Goal: Book appointment/travel/reservation

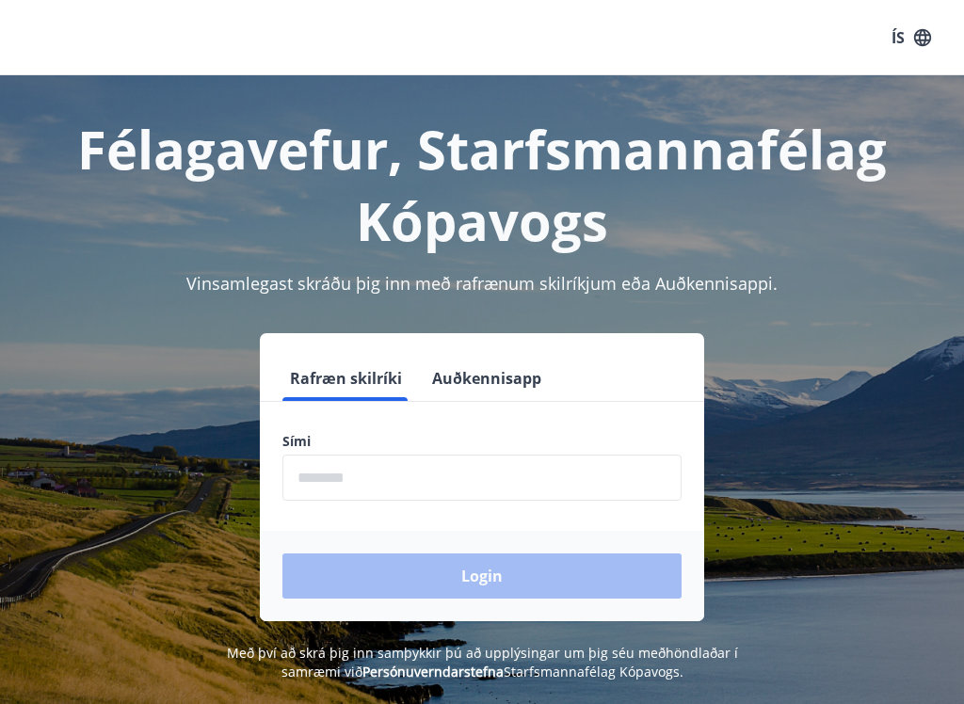
click at [369, 483] on input "phone" at bounding box center [481, 478] width 399 height 46
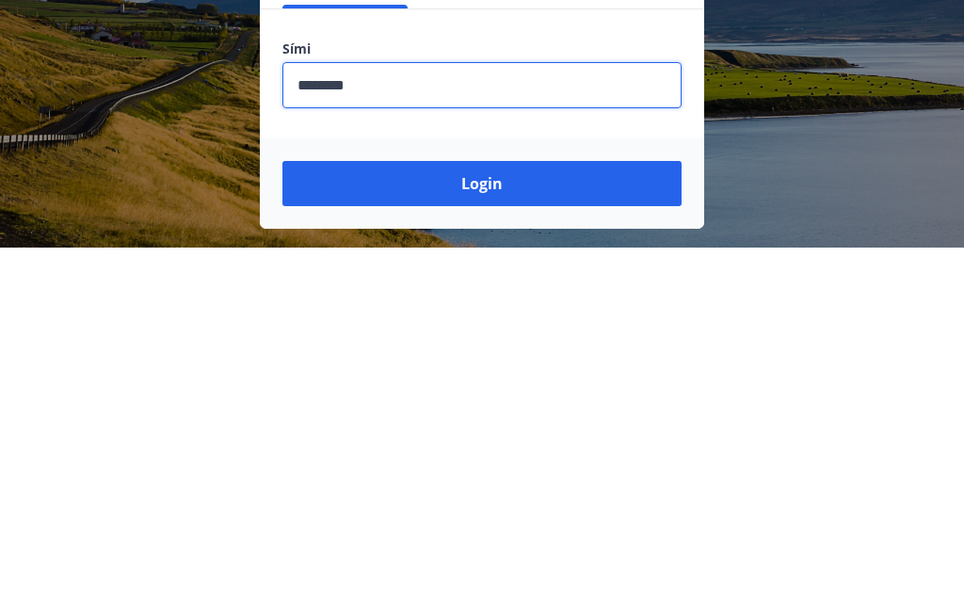
scroll to position [38, 0]
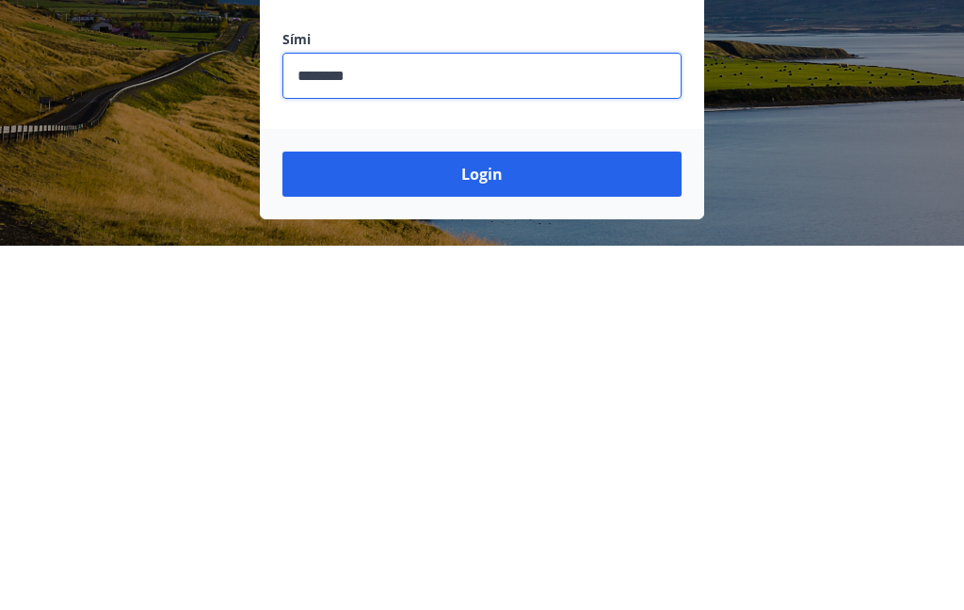
type input "********"
click at [482, 516] on button "Login" at bounding box center [481, 538] width 399 height 45
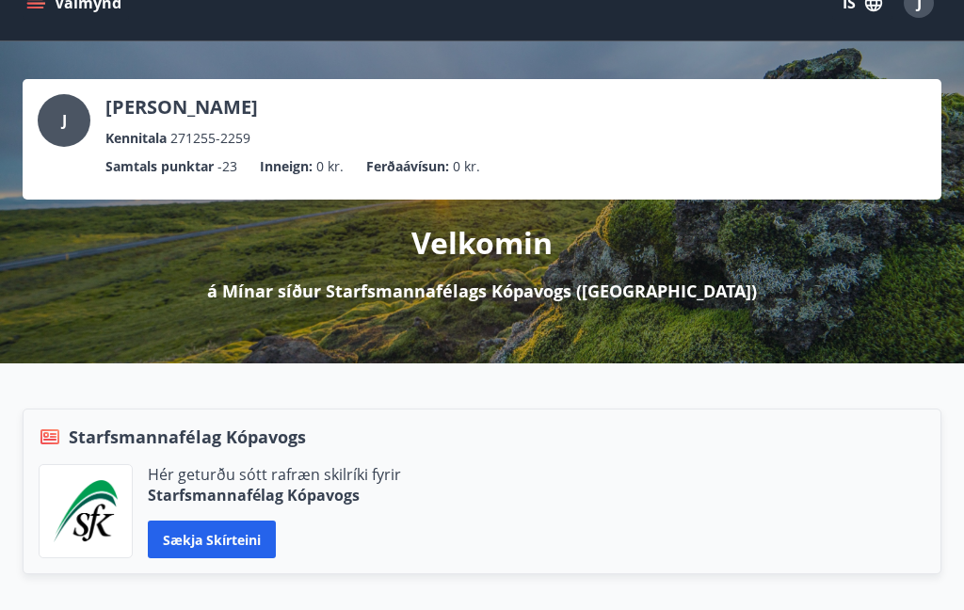
scroll to position [36, 0]
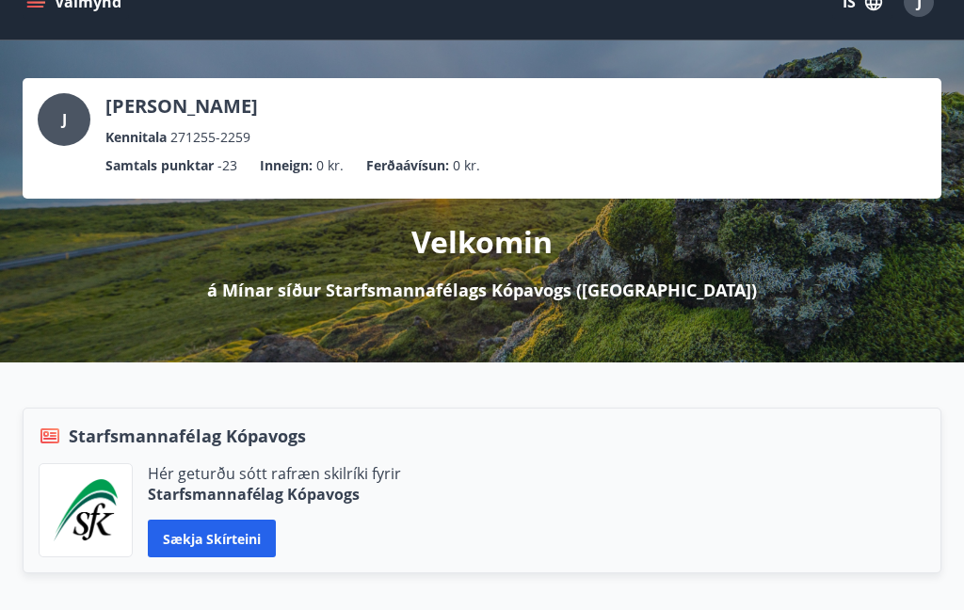
click at [257, 548] on button "Sækja skírteini" at bounding box center [212, 539] width 128 height 38
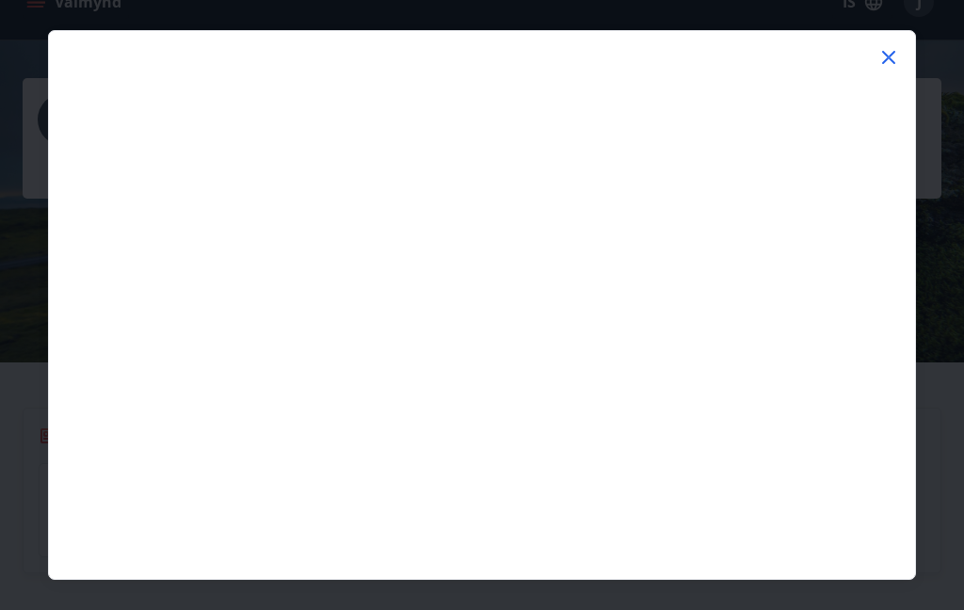
click at [895, 62] on icon at bounding box center [888, 57] width 23 height 23
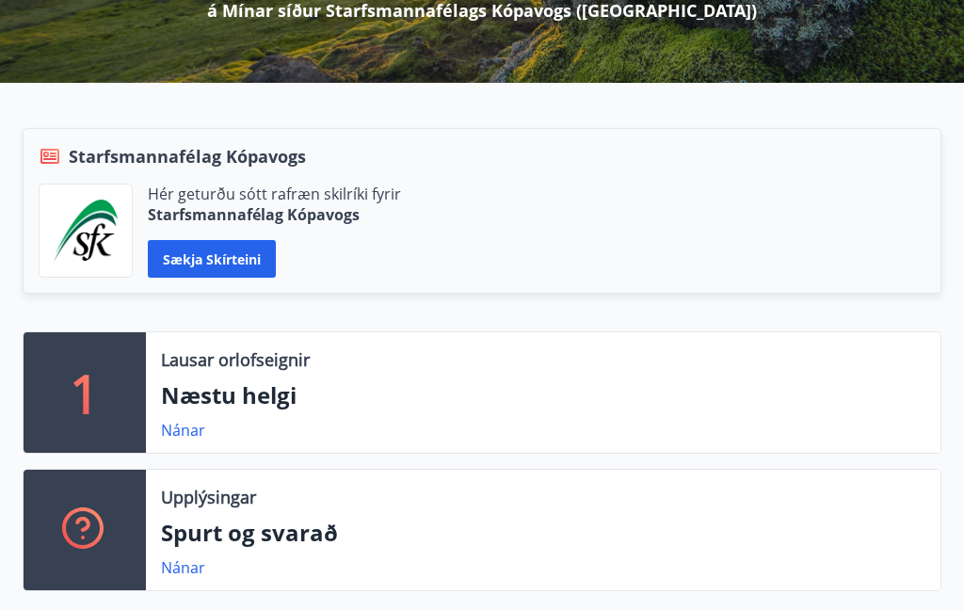
scroll to position [316, 0]
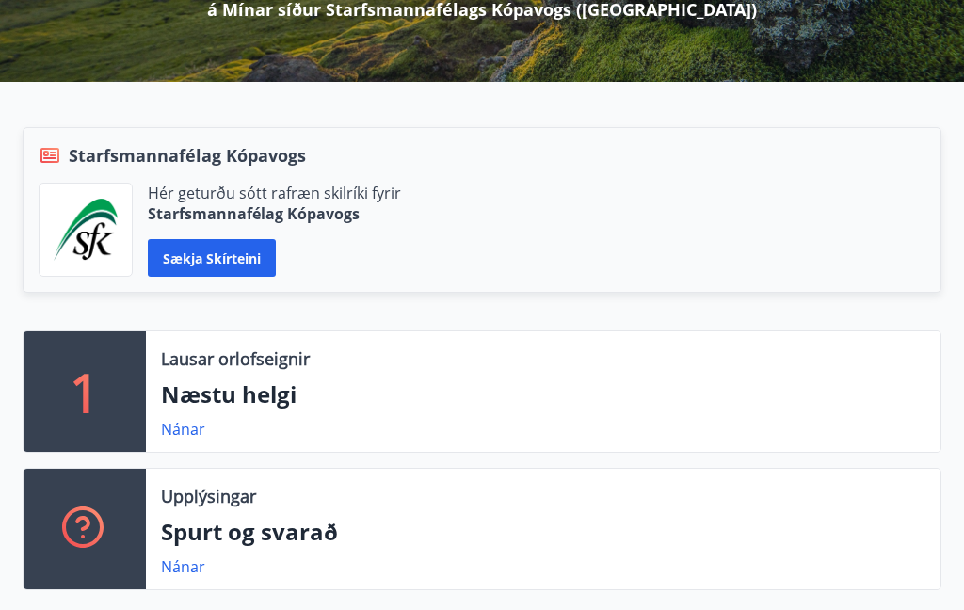
click at [277, 406] on p "Næstu helgi" at bounding box center [543, 394] width 764 height 32
click at [198, 431] on link "Nánar" at bounding box center [183, 429] width 44 height 21
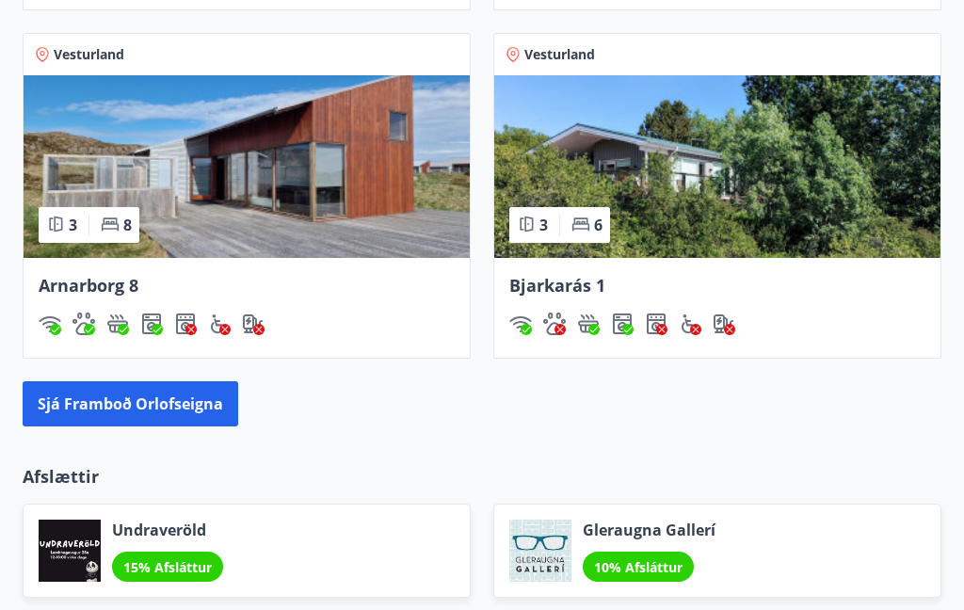
scroll to position [1928, 0]
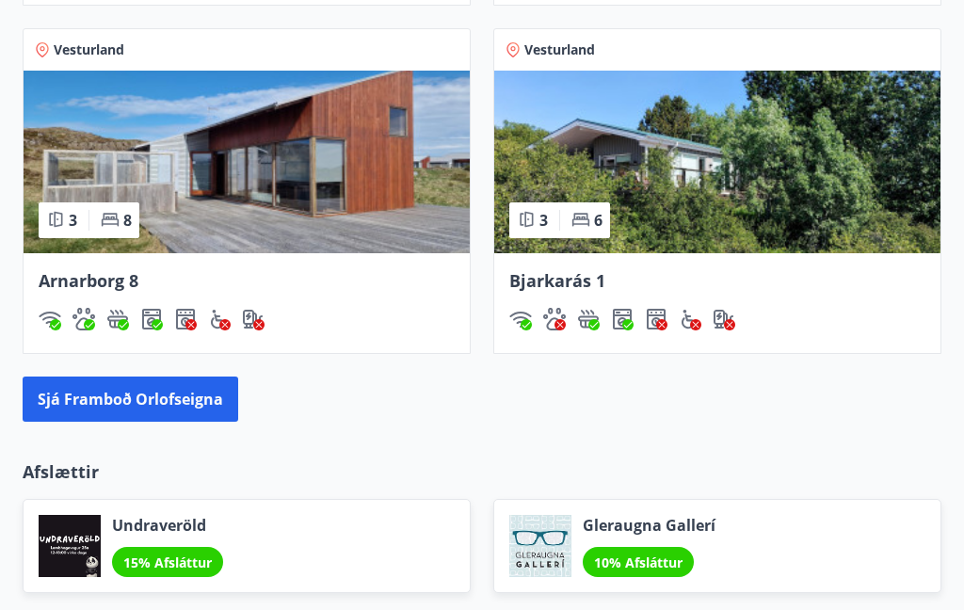
click at [149, 410] on button "Sjá framboð orlofseigna" at bounding box center [131, 399] width 216 height 45
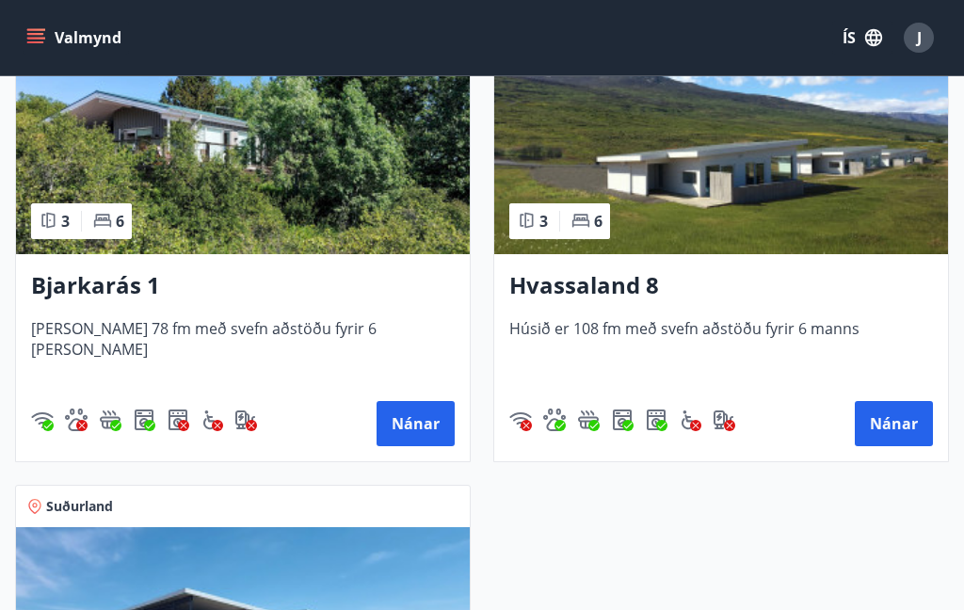
scroll to position [1462, 0]
click at [905, 415] on button "Nánar" at bounding box center [894, 424] width 78 height 45
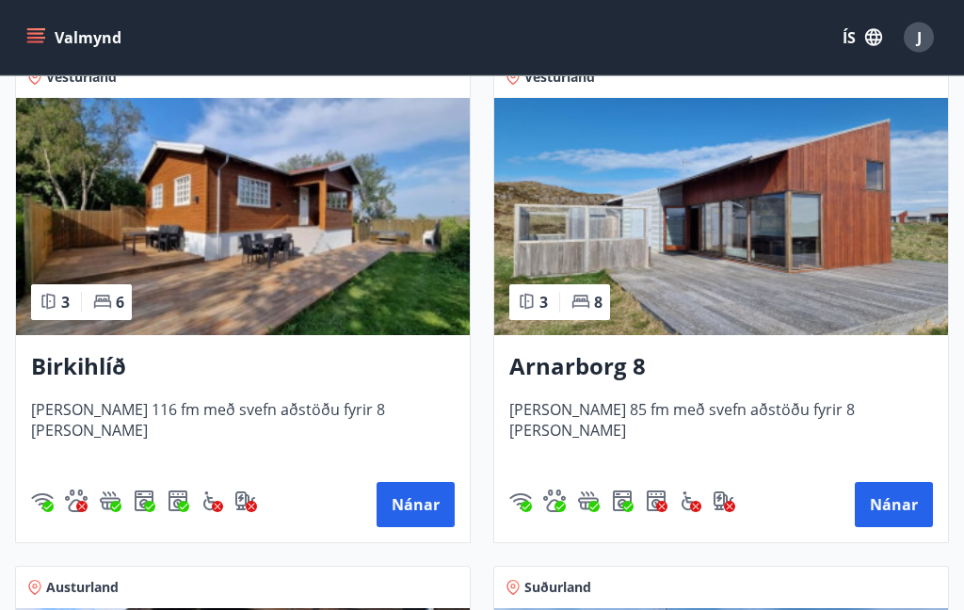
scroll to position [337, 0]
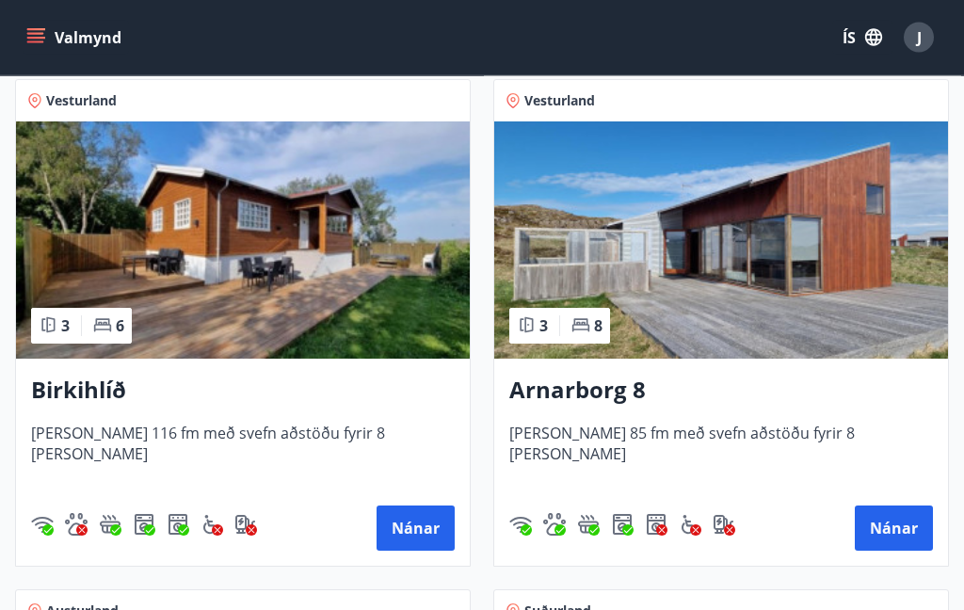
click at [898, 532] on button "Nánar" at bounding box center [894, 528] width 78 height 45
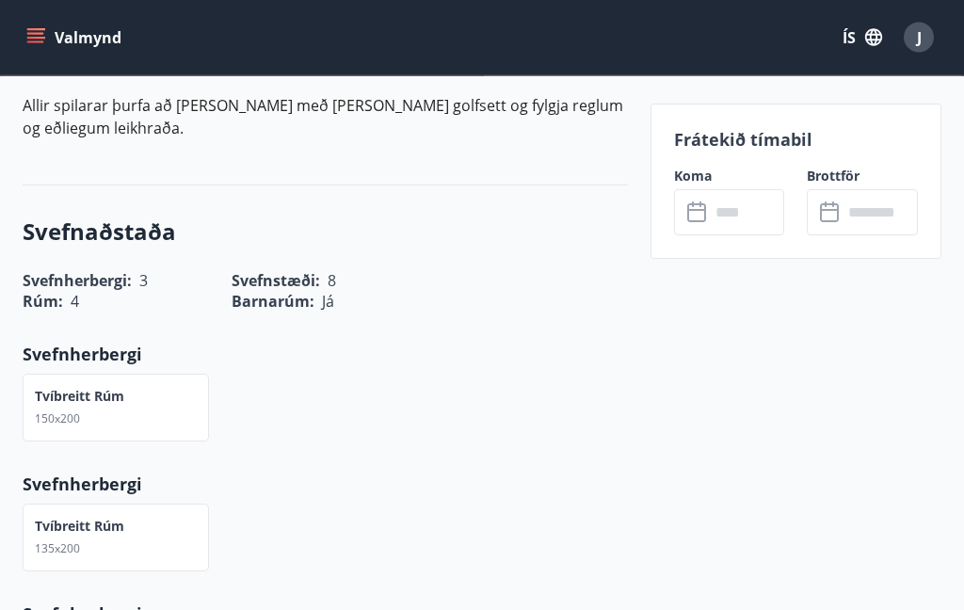
scroll to position [1476, 0]
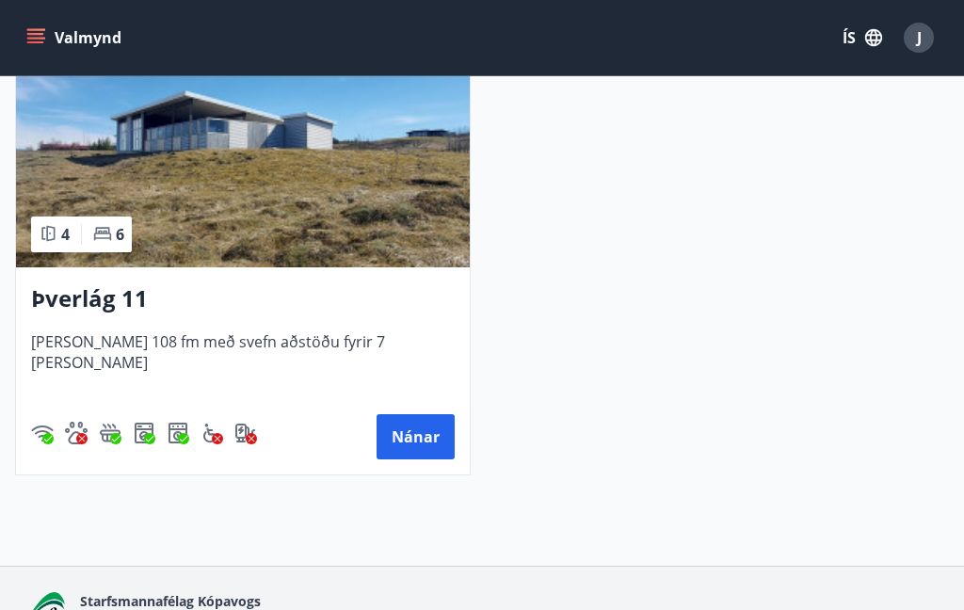
scroll to position [1947, 0]
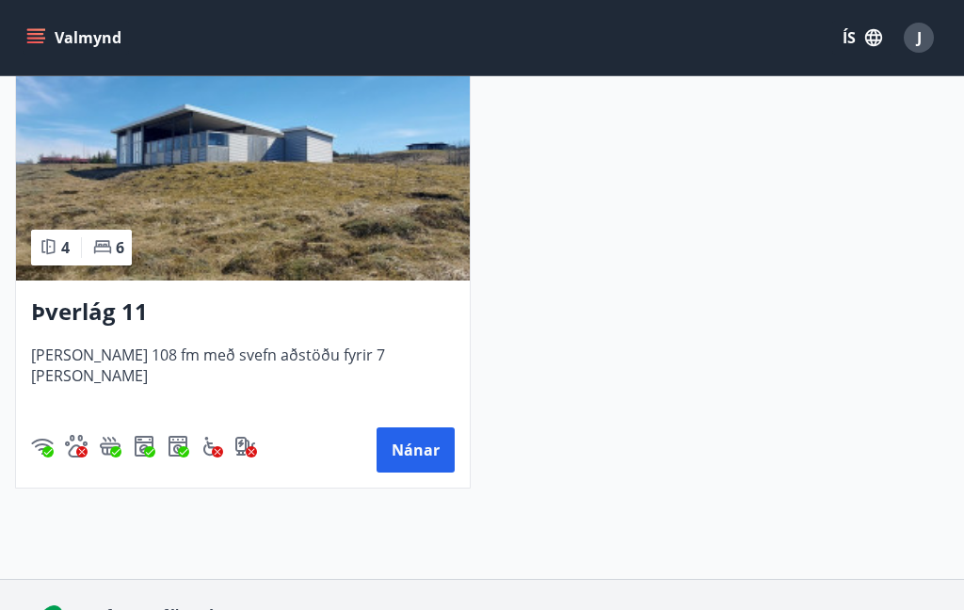
click at [407, 448] on button "Nánar" at bounding box center [416, 449] width 78 height 45
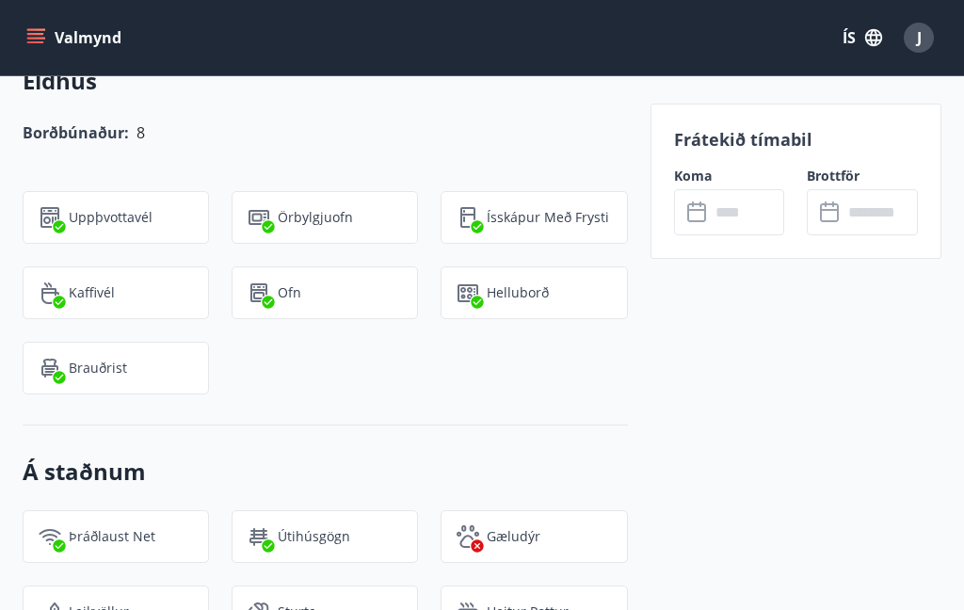
scroll to position [2517, 0]
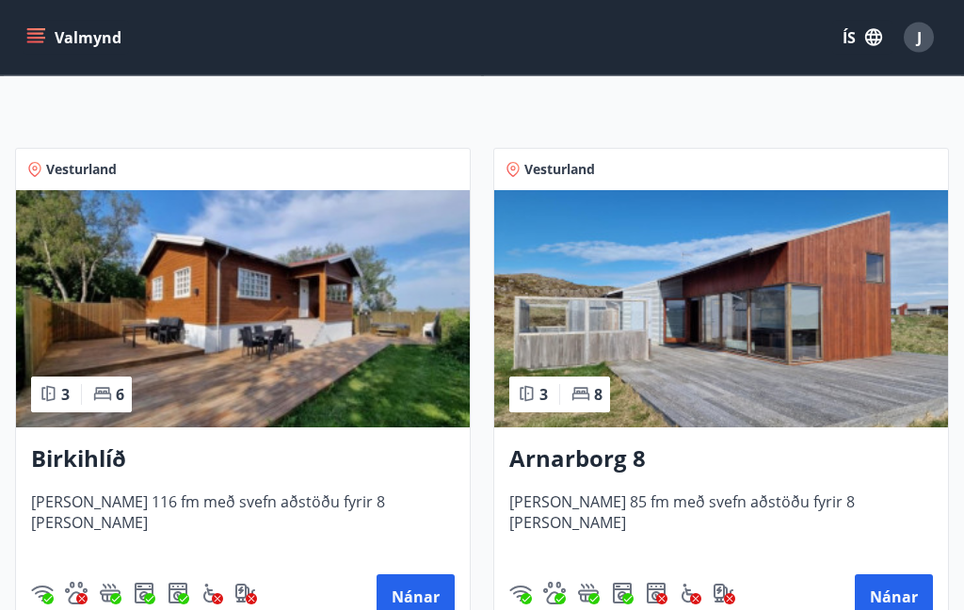
scroll to position [273, 0]
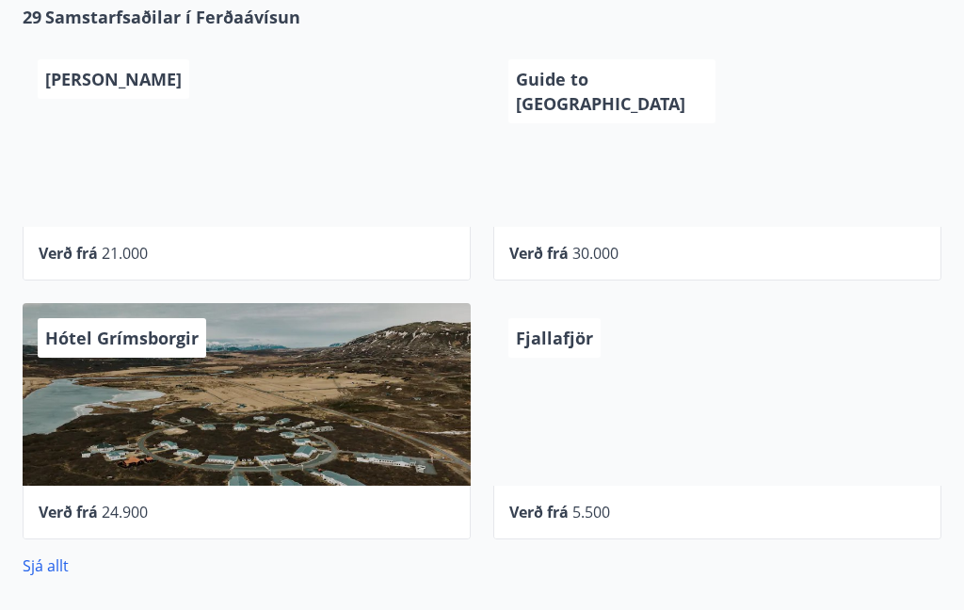
scroll to position [953, 0]
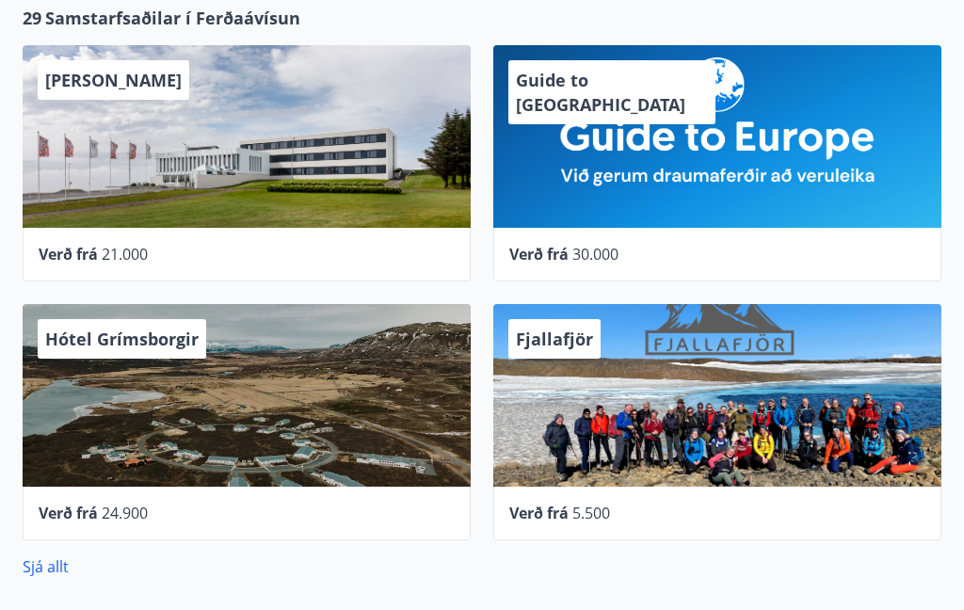
click at [224, 399] on div "Hótel Grímsborgir" at bounding box center [247, 395] width 448 height 183
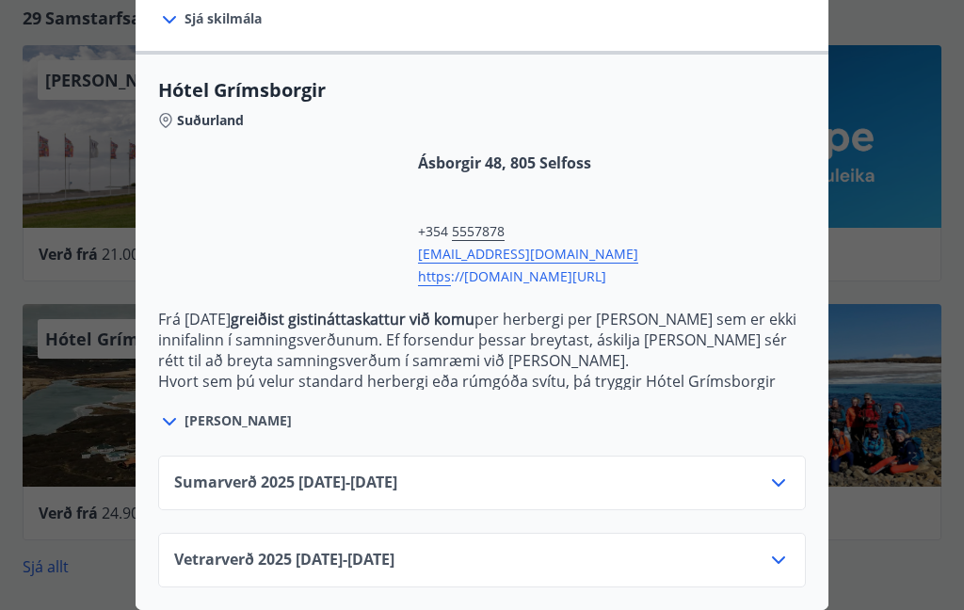
scroll to position [450, 0]
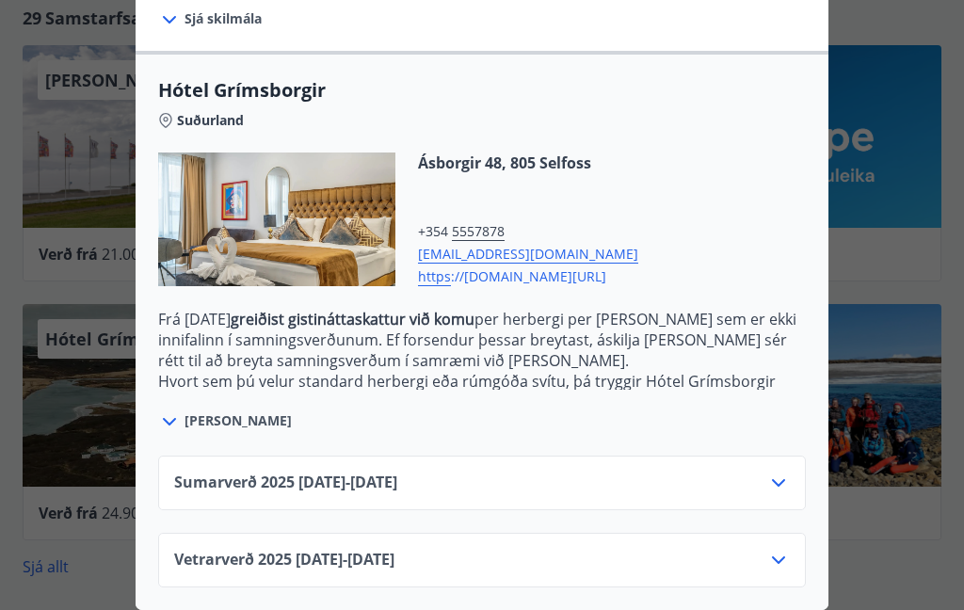
click at [385, 488] on span "Sumarverð 2025 16.05.25 - 30.09.25" at bounding box center [285, 483] width 223 height 23
click at [794, 477] on div "Sumarverð 2025 16.05.25 - 30.09.25" at bounding box center [482, 483] width 648 height 55
click at [777, 485] on icon at bounding box center [778, 483] width 13 height 8
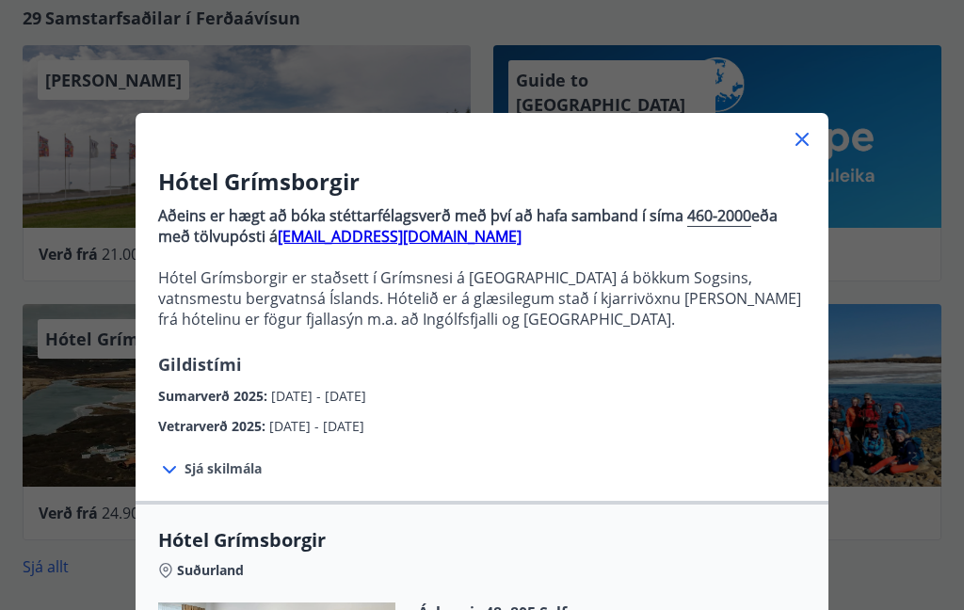
scroll to position [0, 0]
click at [804, 150] on icon at bounding box center [802, 139] width 23 height 23
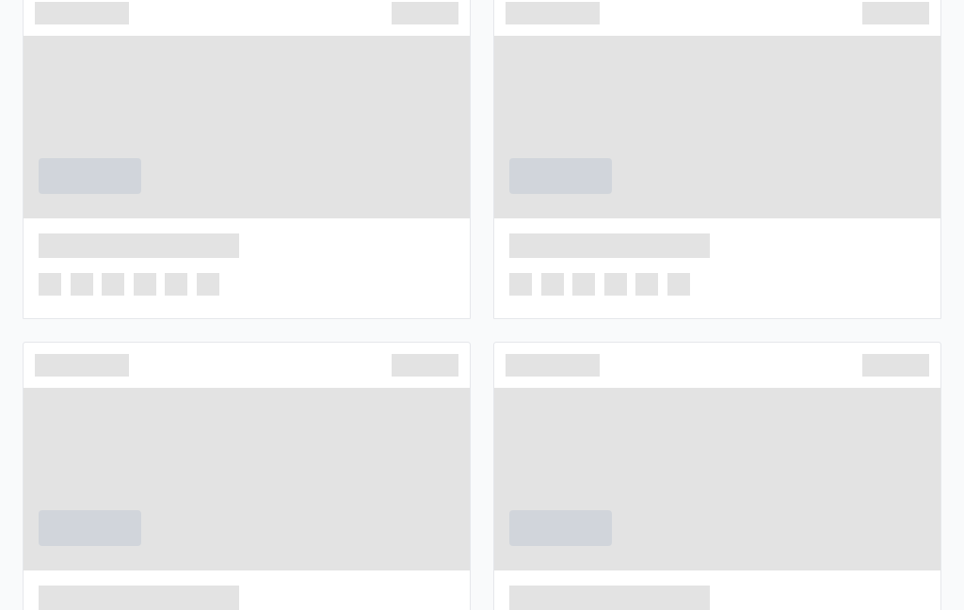
scroll to position [1756, 0]
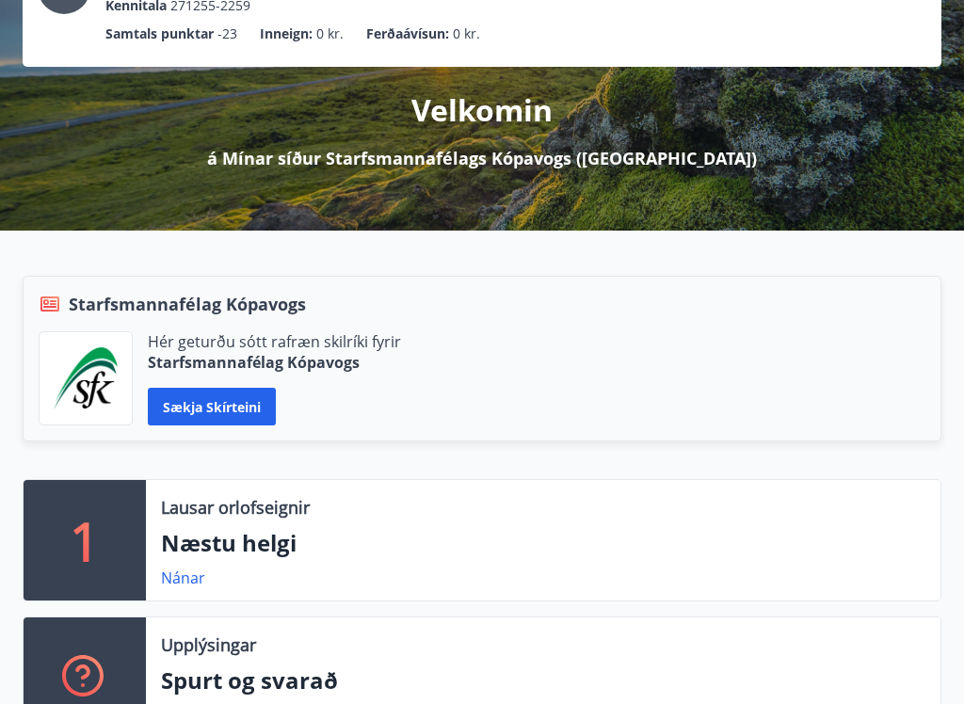
scroll to position [167, 0]
